Goal: Navigation & Orientation: Find specific page/section

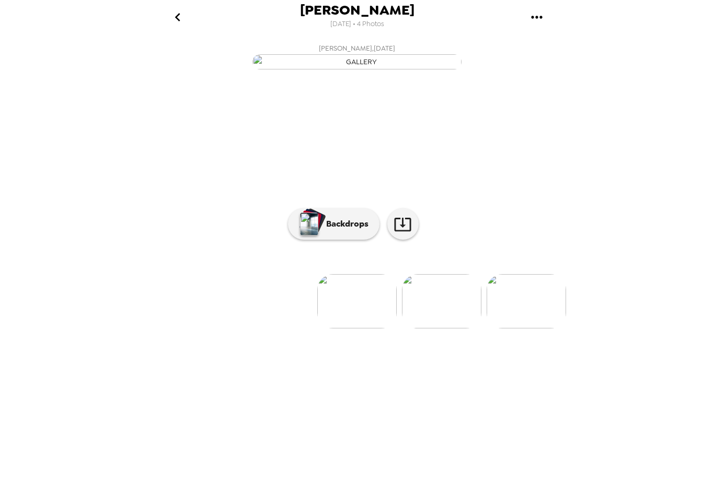
scroll to position [22, 0]
click at [351, 329] on img at bounding box center [356, 301] width 79 height 54
click at [437, 329] on img at bounding box center [441, 301] width 79 height 54
click at [371, 329] on img at bounding box center [356, 301] width 79 height 54
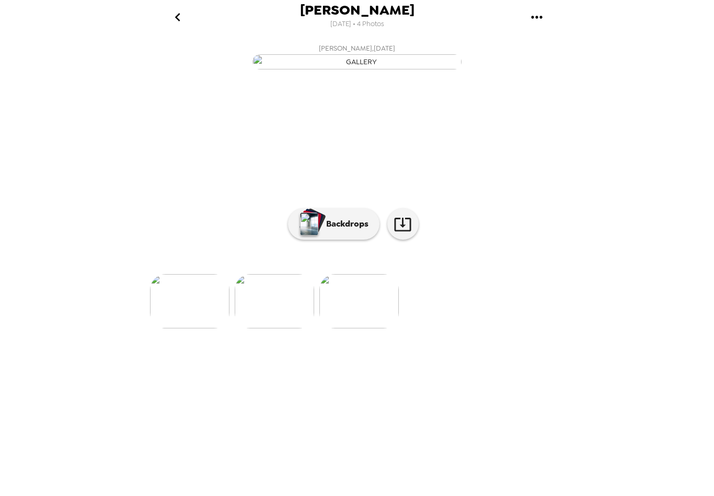
click at [355, 329] on img at bounding box center [358, 301] width 79 height 54
click at [262, 329] on img at bounding box center [274, 301] width 79 height 54
click at [533, 18] on icon "gallery menu" at bounding box center [536, 17] width 11 height 3
click at [456, 423] on div at bounding box center [357, 248] width 714 height 496
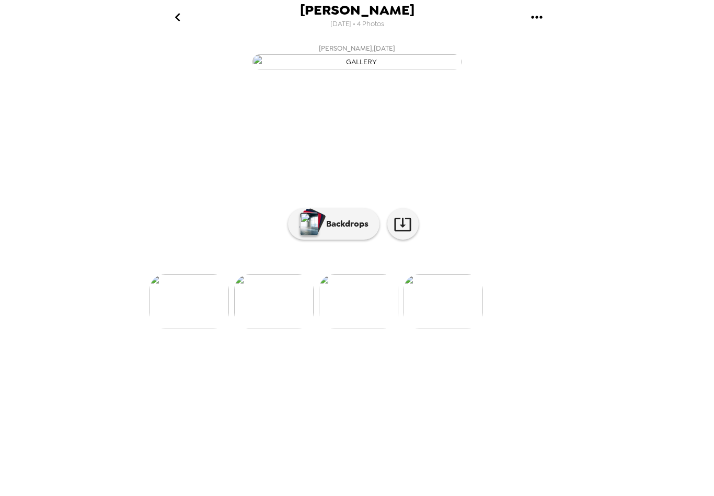
click at [466, 329] on img at bounding box center [442, 301] width 79 height 54
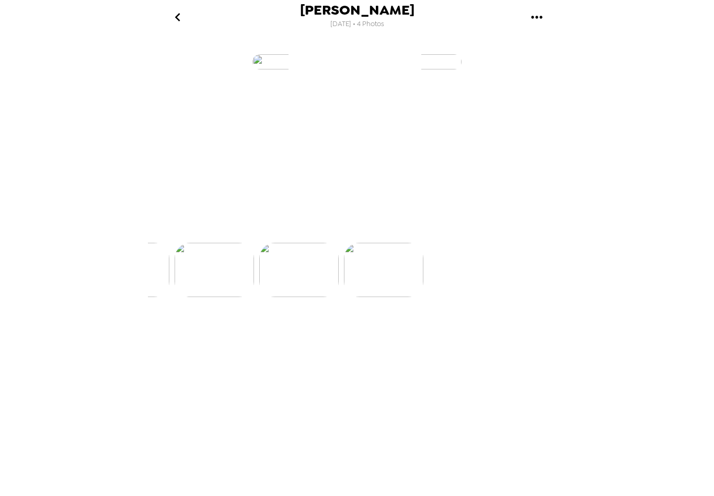
scroll to position [0, 252]
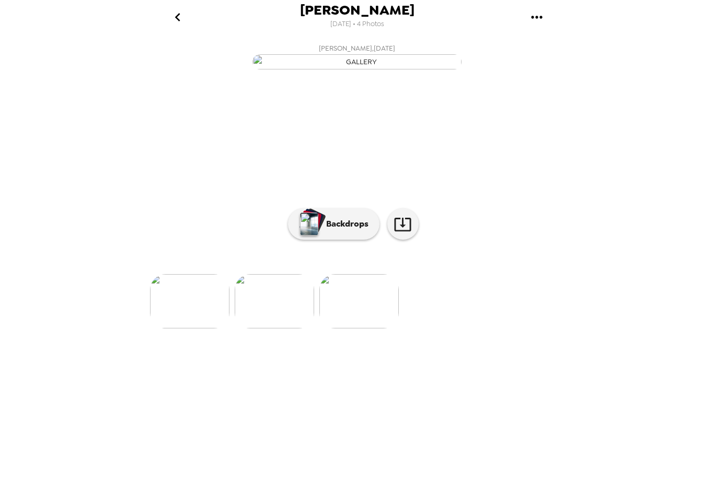
click at [370, 329] on img at bounding box center [358, 301] width 79 height 54
click at [275, 329] on img at bounding box center [274, 301] width 79 height 54
click at [282, 329] on img at bounding box center [273, 301] width 79 height 54
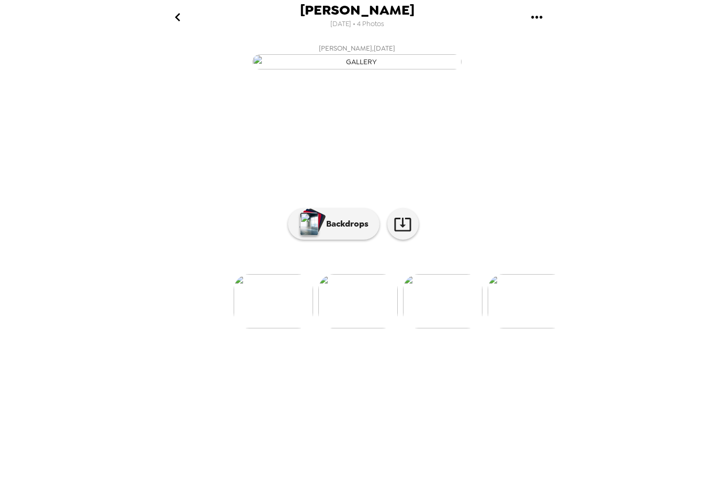
click at [355, 329] on img at bounding box center [357, 301] width 79 height 54
click at [279, 329] on img at bounding box center [273, 301] width 79 height 54
click at [352, 230] on p "Backdrops" at bounding box center [345, 224] width 48 height 13
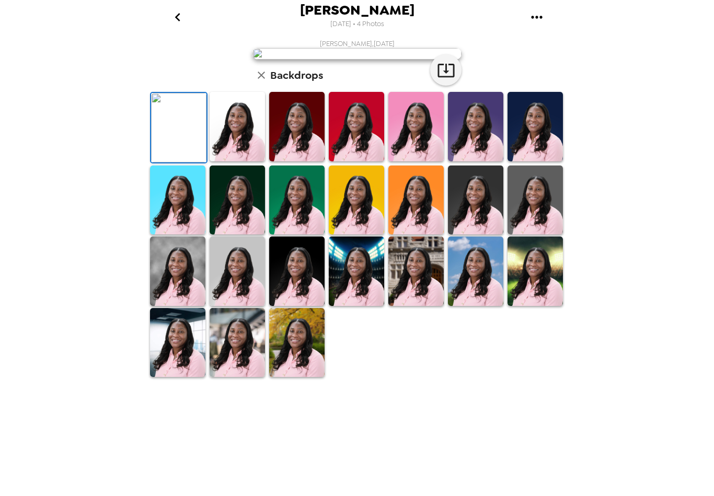
scroll to position [138, 0]
click at [294, 378] on img at bounding box center [296, 343] width 55 height 70
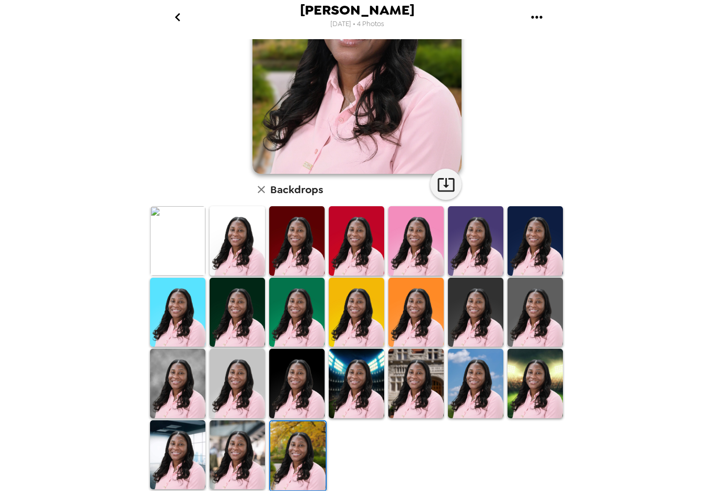
scroll to position [137, 0]
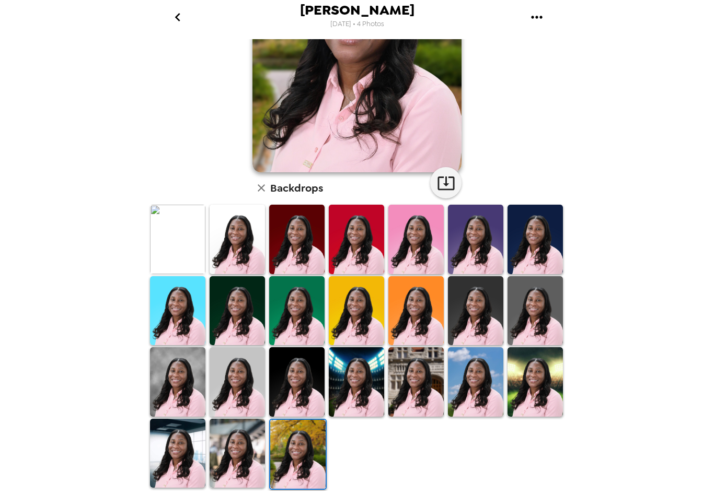
click at [169, 258] on img at bounding box center [177, 240] width 55 height 70
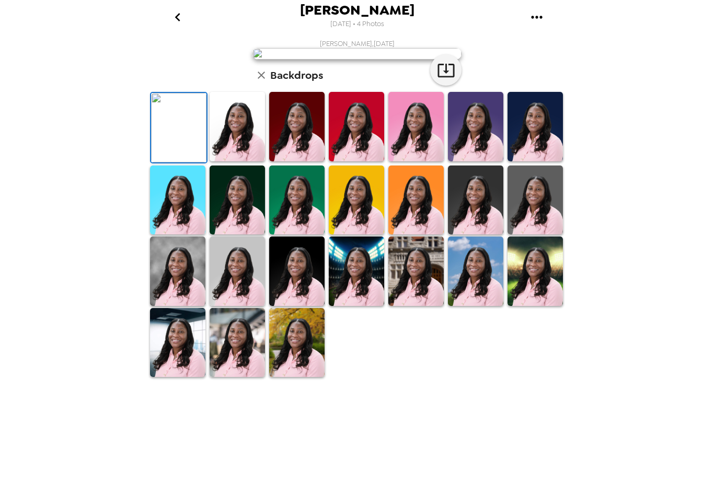
scroll to position [19, 0]
click at [252, 161] on img at bounding box center [237, 127] width 55 height 70
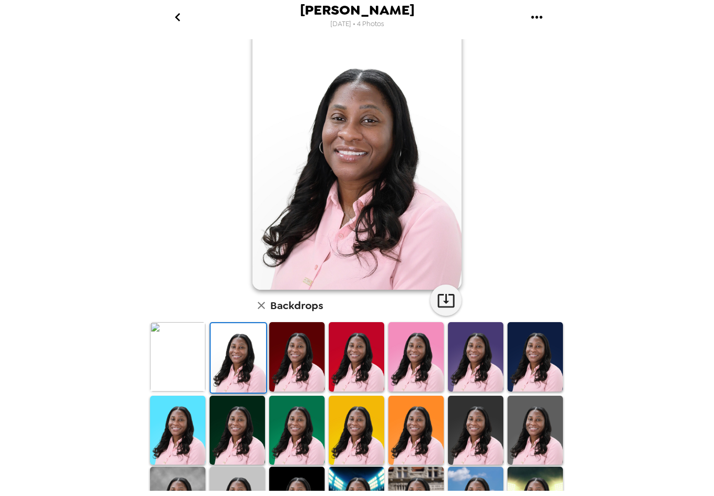
click at [311, 364] on img at bounding box center [296, 357] width 55 height 70
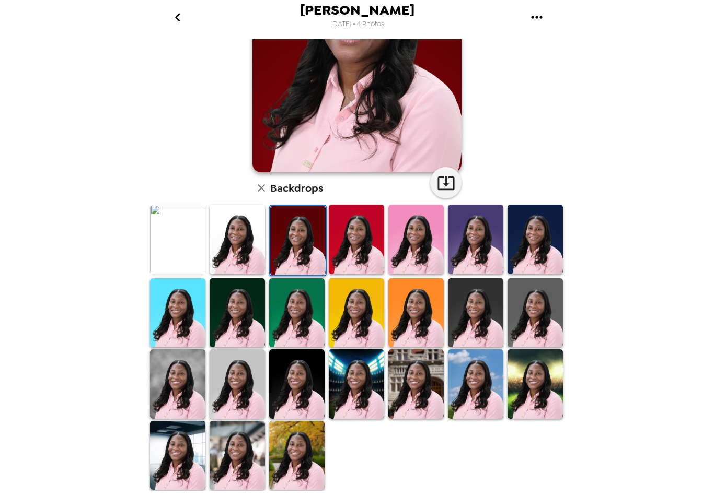
scroll to position [138, 0]
click at [410, 397] on img at bounding box center [415, 385] width 55 height 70
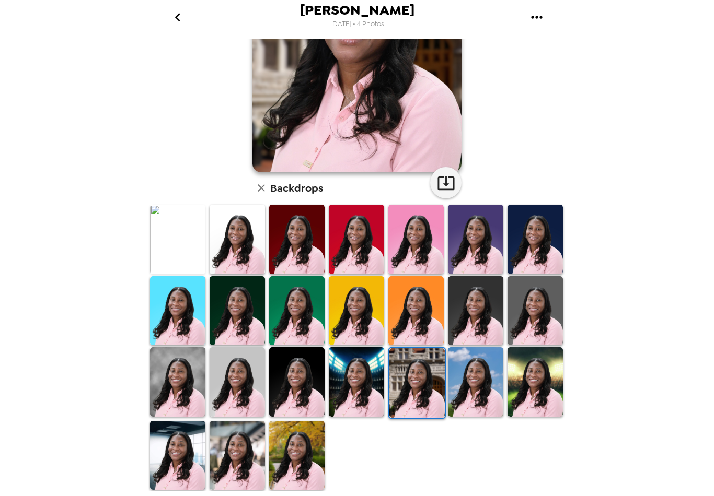
click at [491, 405] on img at bounding box center [475, 383] width 55 height 70
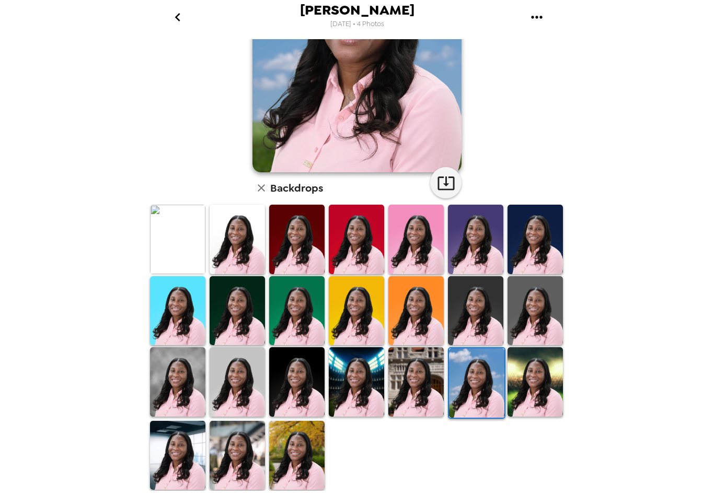
scroll to position [136, 0]
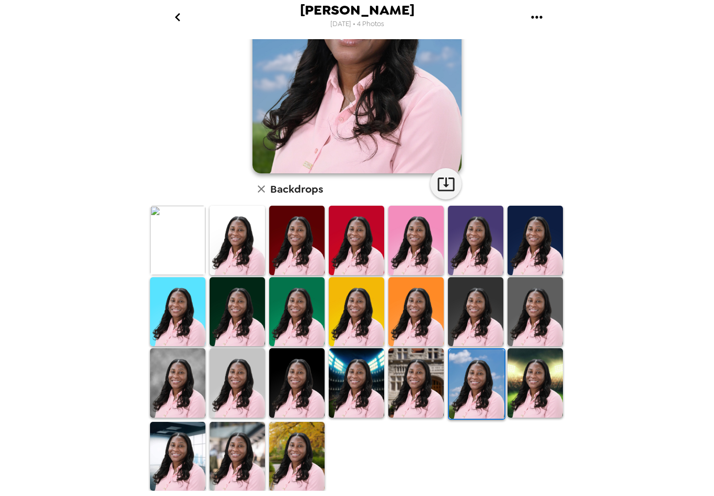
click at [537, 396] on img at bounding box center [534, 384] width 55 height 70
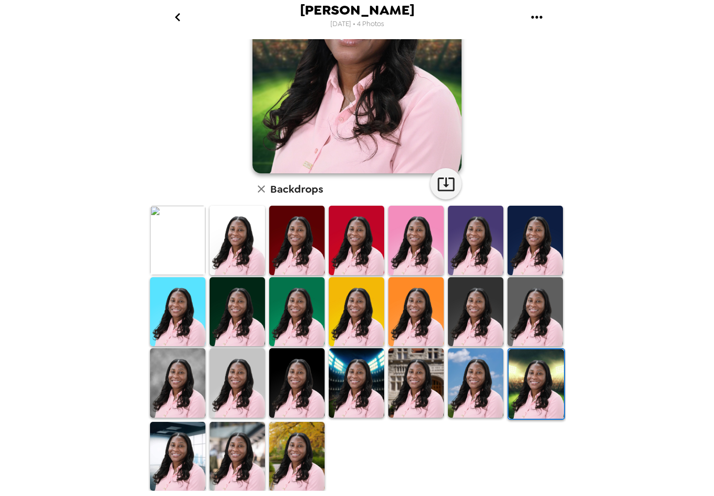
click at [303, 459] on img at bounding box center [296, 457] width 55 height 70
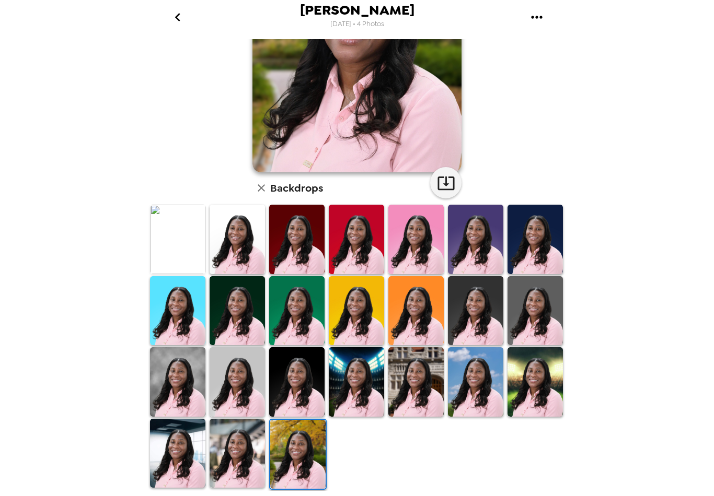
scroll to position [138, 0]
click at [172, 397] on img at bounding box center [177, 383] width 55 height 70
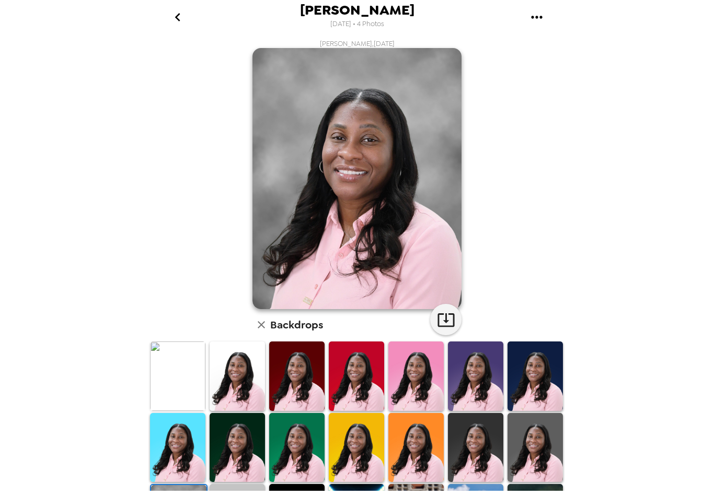
scroll to position [0, 0]
click at [260, 330] on icon "button" at bounding box center [261, 325] width 13 height 13
click at [169, 10] on icon "go back" at bounding box center [177, 17] width 17 height 17
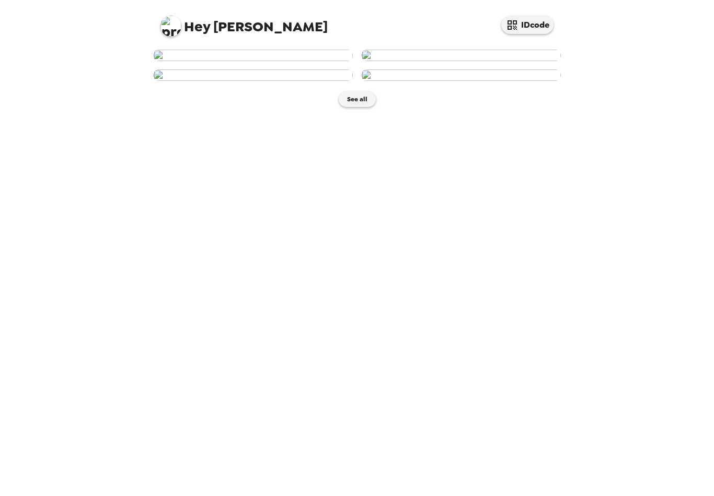
click at [172, 18] on img at bounding box center [170, 26] width 21 height 21
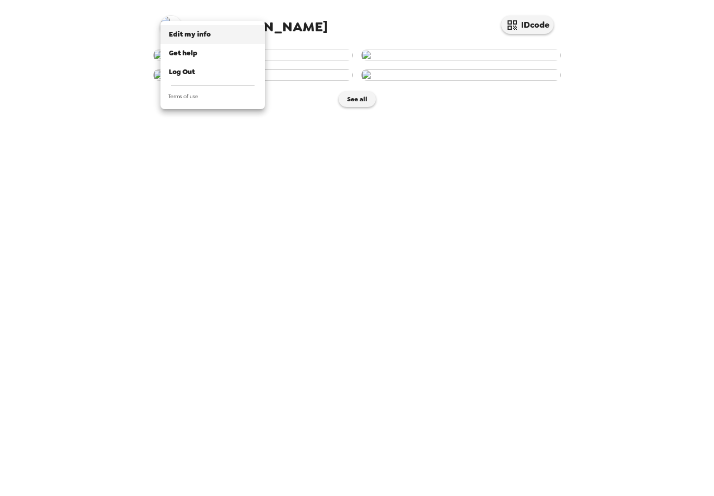
click at [171, 37] on span "Edit my info" at bounding box center [190, 34] width 42 height 9
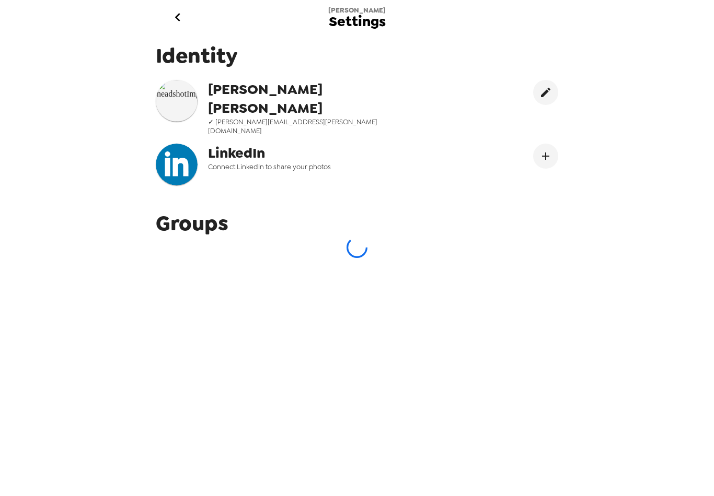
click at [180, 81] on img at bounding box center [177, 101] width 42 height 42
click at [538, 80] on button "edit" at bounding box center [545, 92] width 25 height 25
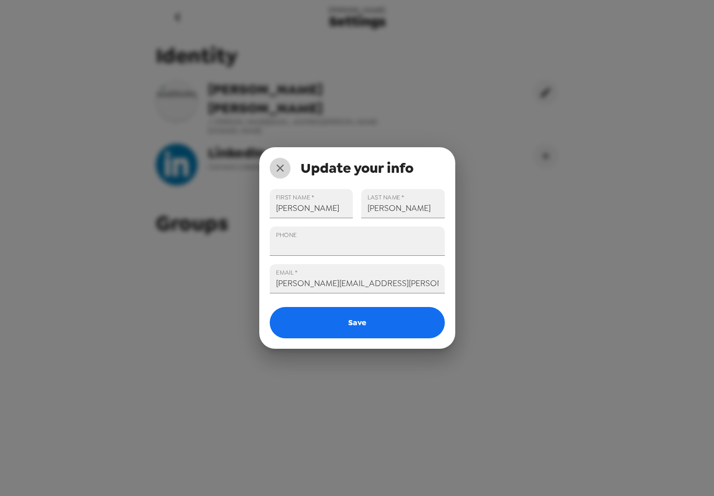
click at [278, 169] on icon "close" at bounding box center [280, 168] width 13 height 13
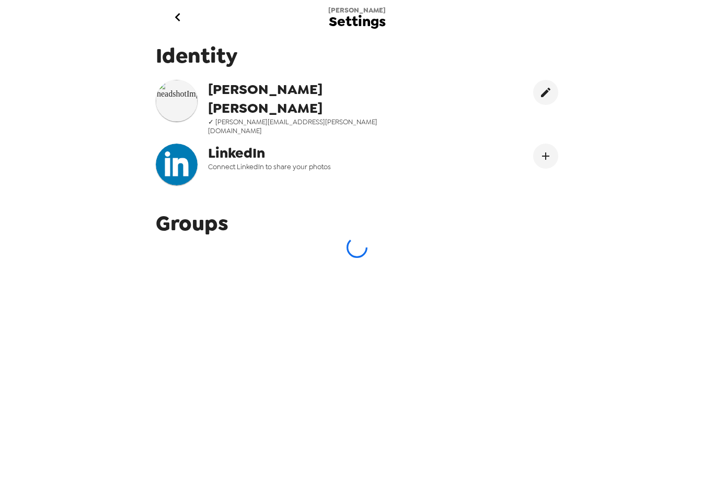
click at [165, 80] on img at bounding box center [177, 101] width 42 height 42
click at [179, 80] on img at bounding box center [177, 101] width 42 height 42
click at [177, 80] on img at bounding box center [177, 101] width 42 height 42
click at [178, 85] on img at bounding box center [177, 101] width 42 height 42
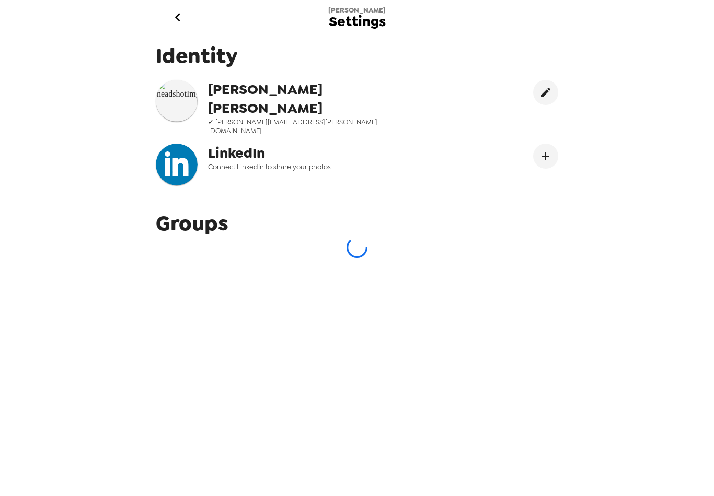
click at [175, 92] on img at bounding box center [177, 101] width 42 height 42
click at [178, 16] on icon "go back" at bounding box center [177, 17] width 5 height 8
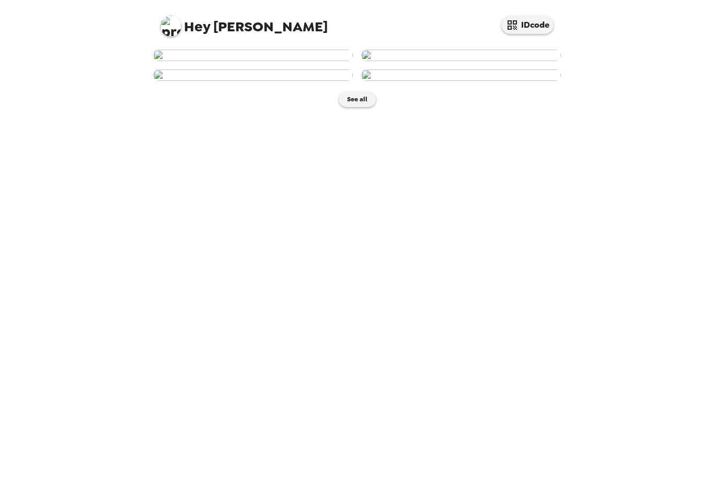
click at [426, 61] on img at bounding box center [461, 55] width 200 height 11
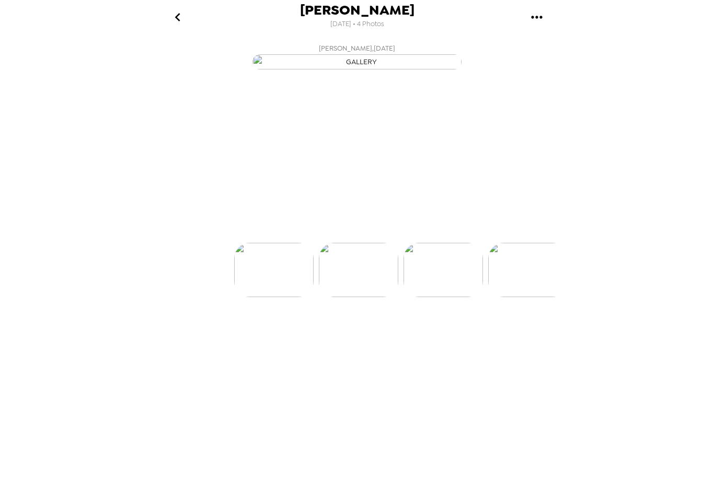
scroll to position [0, 84]
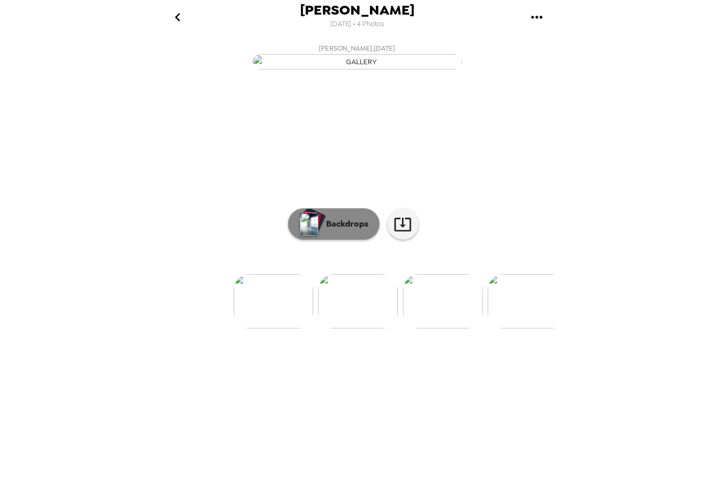
click at [346, 230] on p "Backdrops" at bounding box center [345, 224] width 48 height 13
click at [183, 30] on button "go back" at bounding box center [177, 17] width 34 height 34
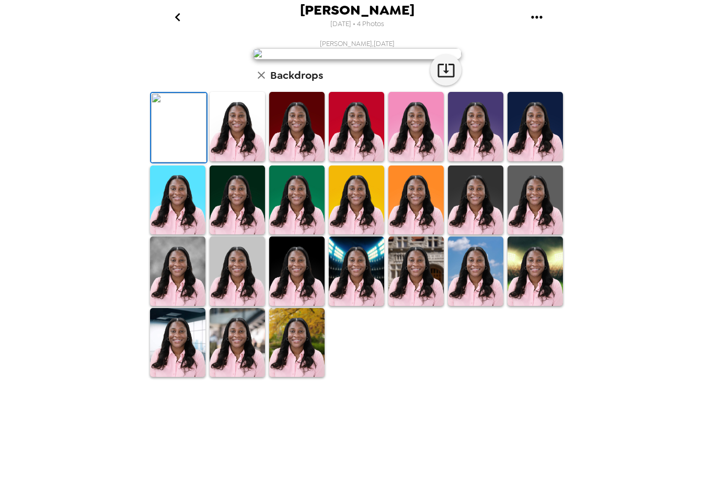
click at [301, 306] on img at bounding box center [296, 272] width 55 height 70
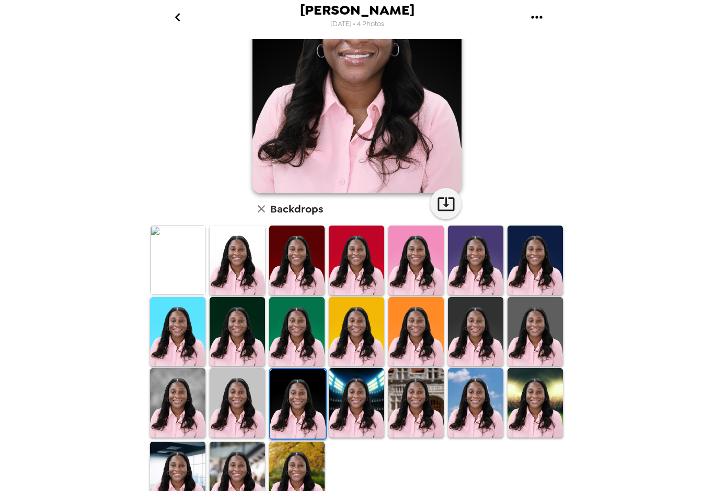
scroll to position [121, 0]
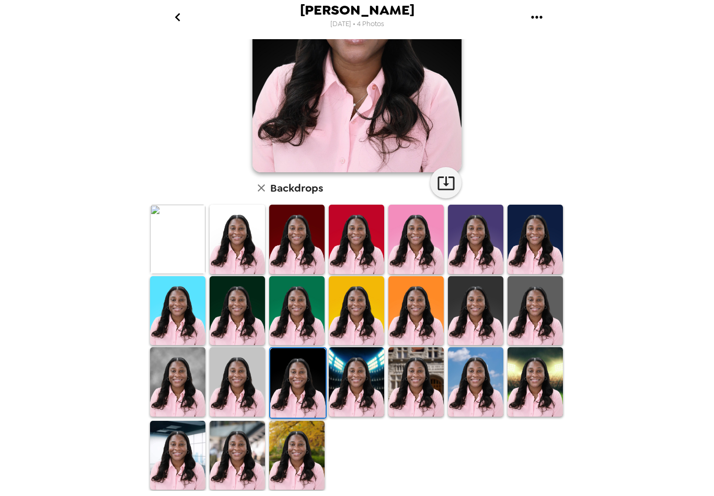
click at [246, 318] on img at bounding box center [237, 311] width 55 height 70
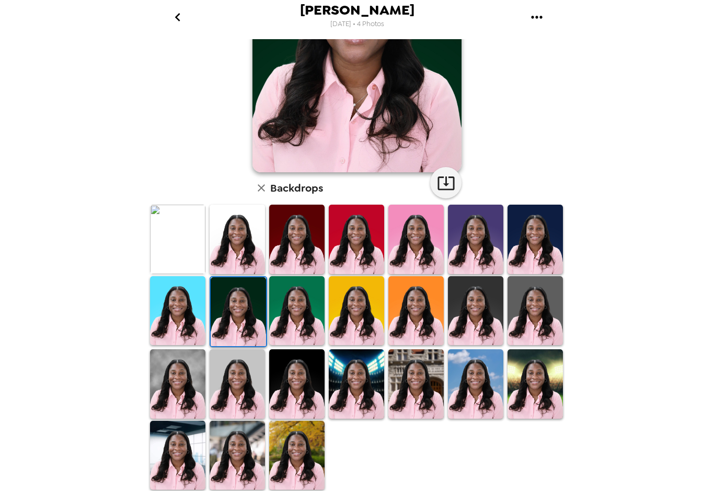
scroll to position [138, 0]
click at [479, 327] on img at bounding box center [475, 311] width 55 height 70
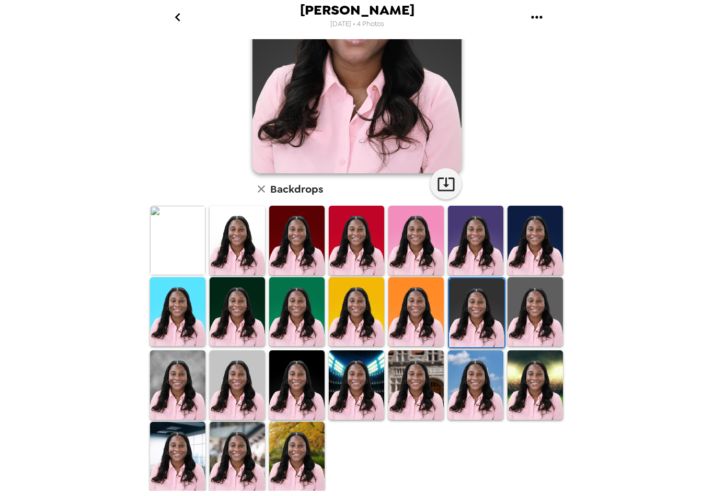
click at [483, 390] on img at bounding box center [475, 386] width 55 height 70
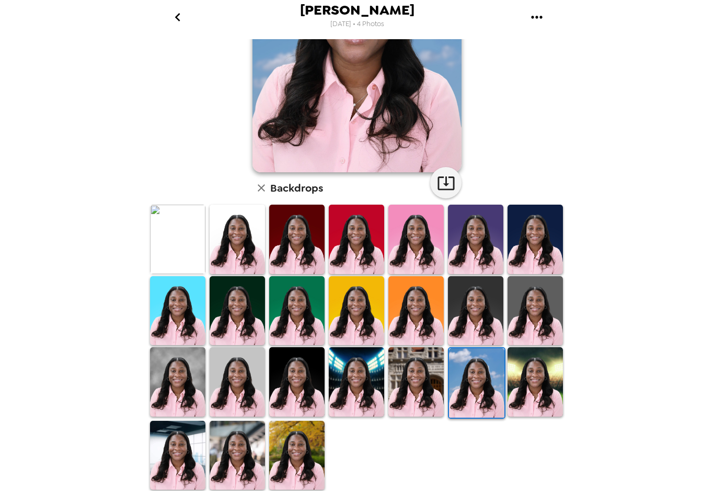
click at [479, 321] on img at bounding box center [475, 311] width 55 height 70
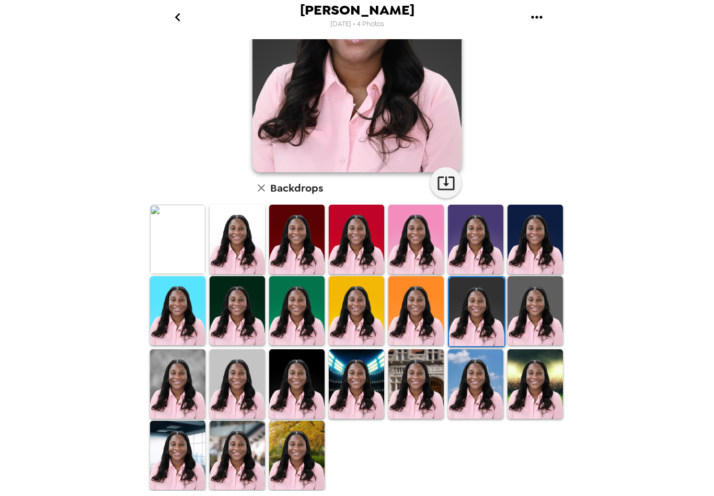
click at [243, 470] on img at bounding box center [237, 456] width 55 height 70
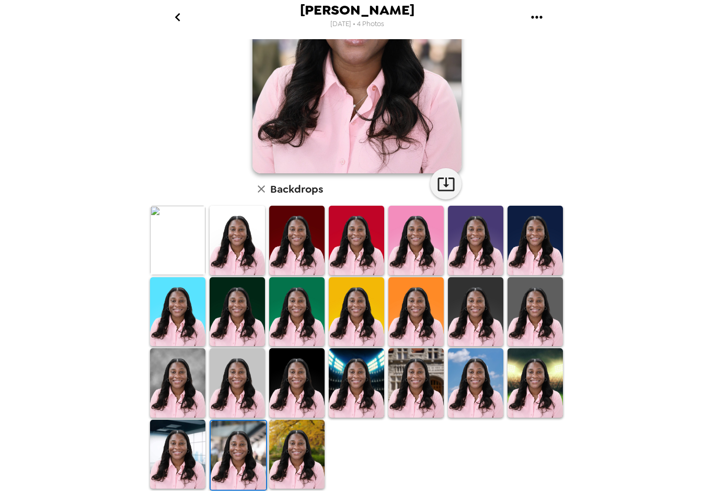
click at [293, 463] on img at bounding box center [296, 455] width 55 height 70
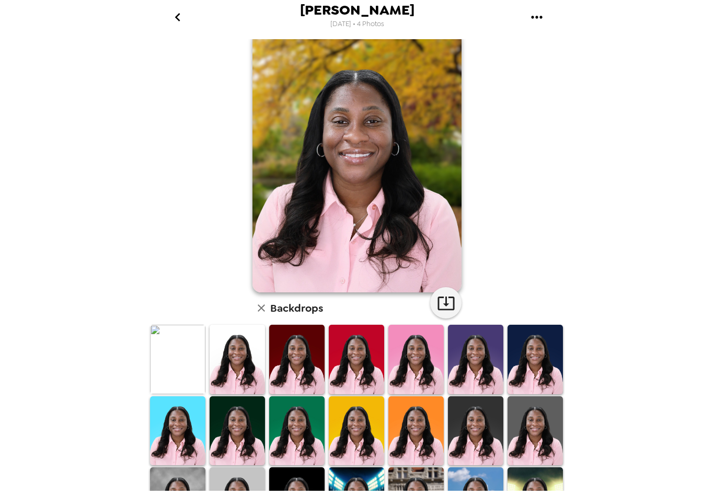
scroll to position [16, 0]
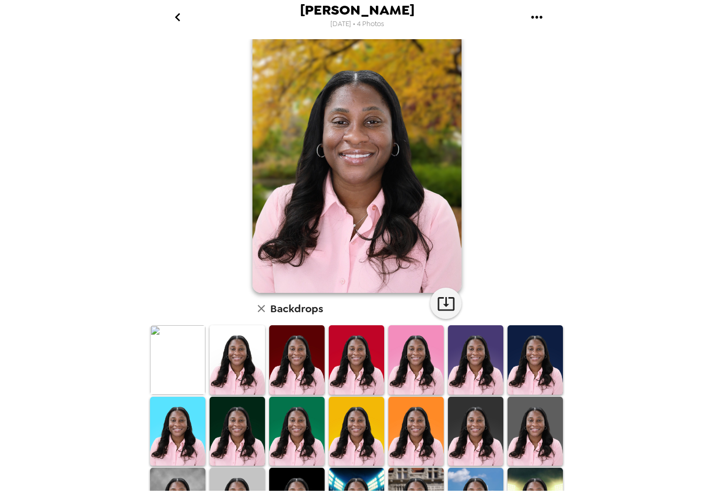
click at [172, 13] on icon "go back" at bounding box center [177, 17] width 17 height 17
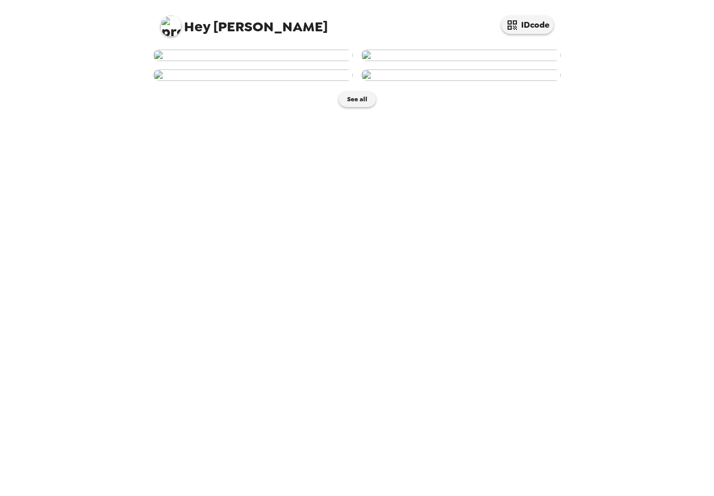
scroll to position [87, 0]
click at [353, 107] on button "See all" at bounding box center [357, 99] width 37 height 16
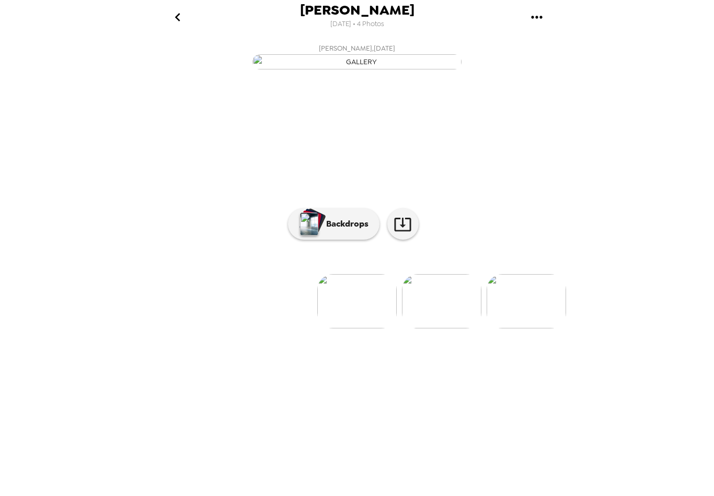
click at [330, 30] on span "[DATE] • 4 Photos" at bounding box center [357, 24] width 54 height 14
click at [538, 19] on icon "gallery menu" at bounding box center [536, 17] width 17 height 17
click at [560, 144] on div at bounding box center [357, 248] width 714 height 496
click at [342, 230] on p "Backdrops" at bounding box center [345, 224] width 48 height 13
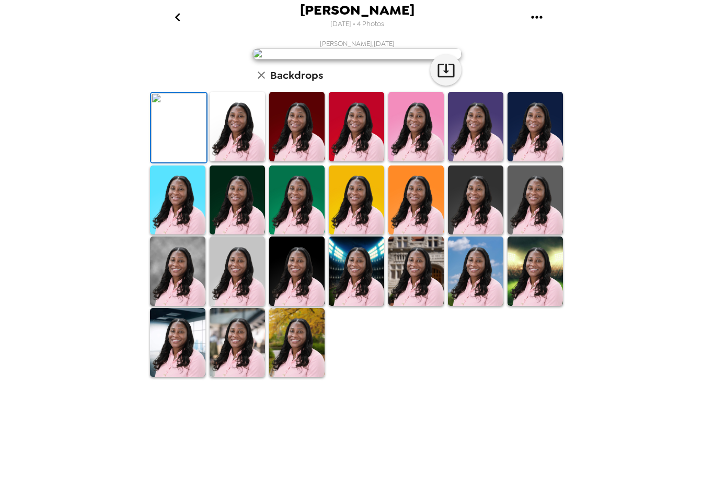
scroll to position [-4, 0]
click at [164, 15] on button "go back" at bounding box center [177, 17] width 34 height 34
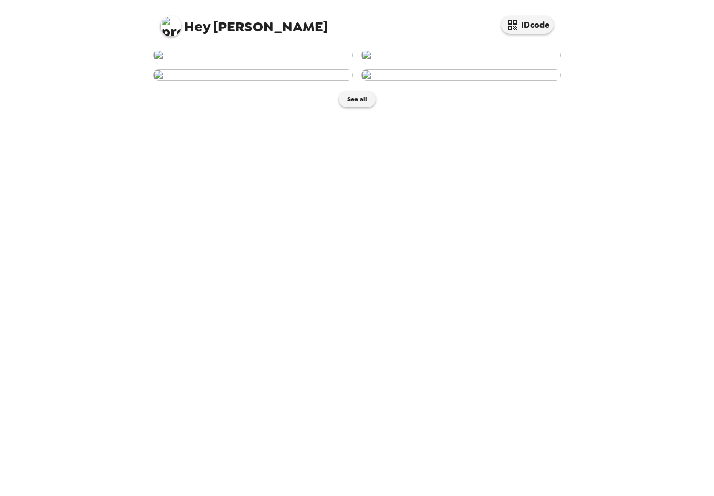
scroll to position [87, 0]
click at [360, 107] on button "See all" at bounding box center [357, 99] width 37 height 16
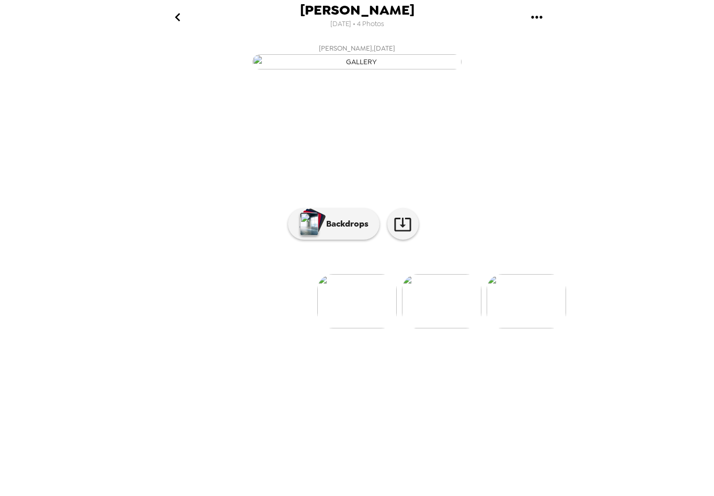
click at [176, 14] on icon "go back" at bounding box center [177, 17] width 17 height 17
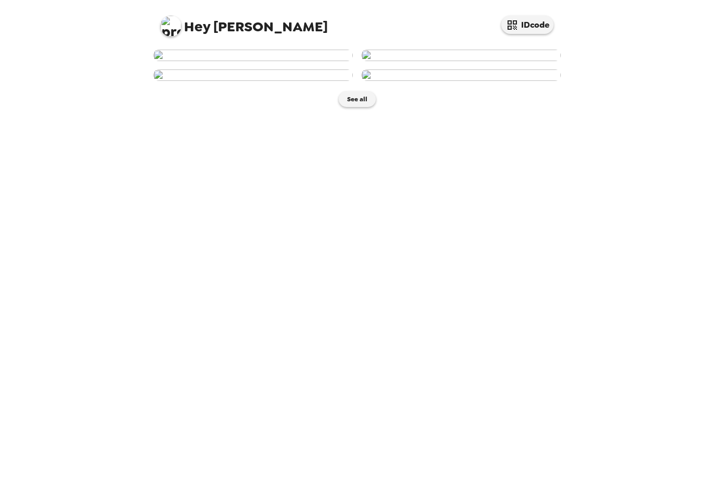
scroll to position [87, 0]
click at [710, 9] on div "Hey Adline IDcode See all" at bounding box center [357, 248] width 714 height 496
click at [535, 16] on button "IDcode" at bounding box center [527, 25] width 52 height 18
click at [539, 16] on button "IDcode" at bounding box center [527, 25] width 52 height 18
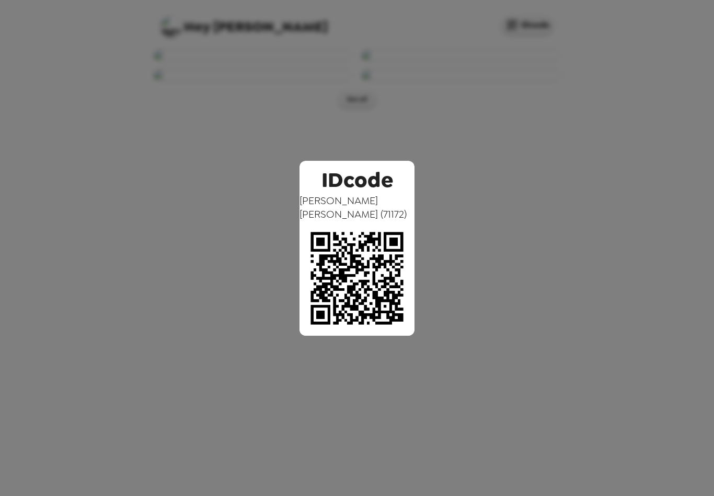
click at [441, 299] on div "IDcode Adline Norwood ( 71172 )" at bounding box center [357, 248] width 714 height 496
